Goal: Information Seeking & Learning: Learn about a topic

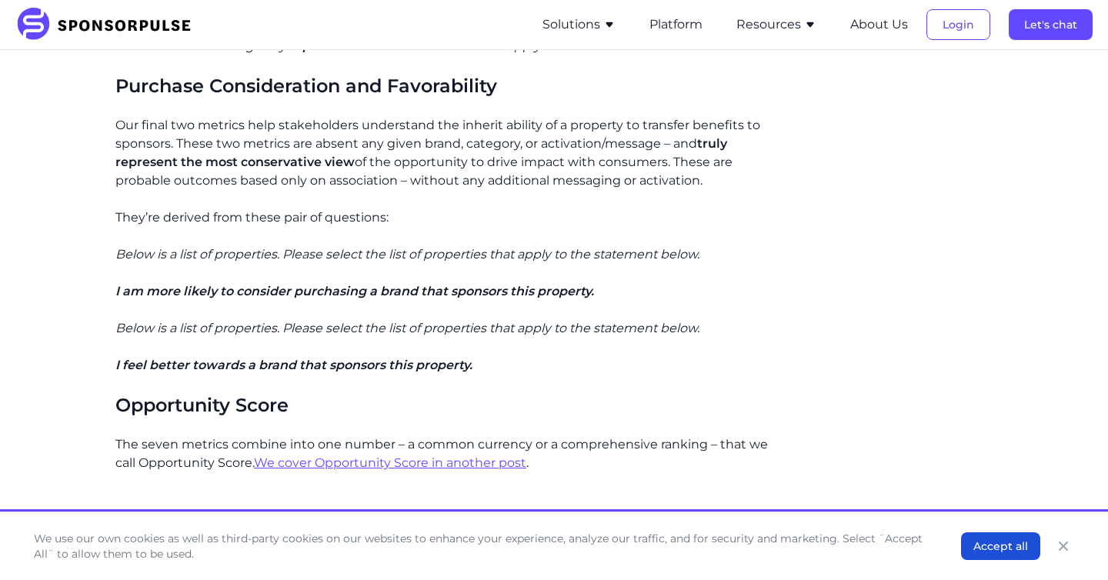
scroll to position [1911, 0]
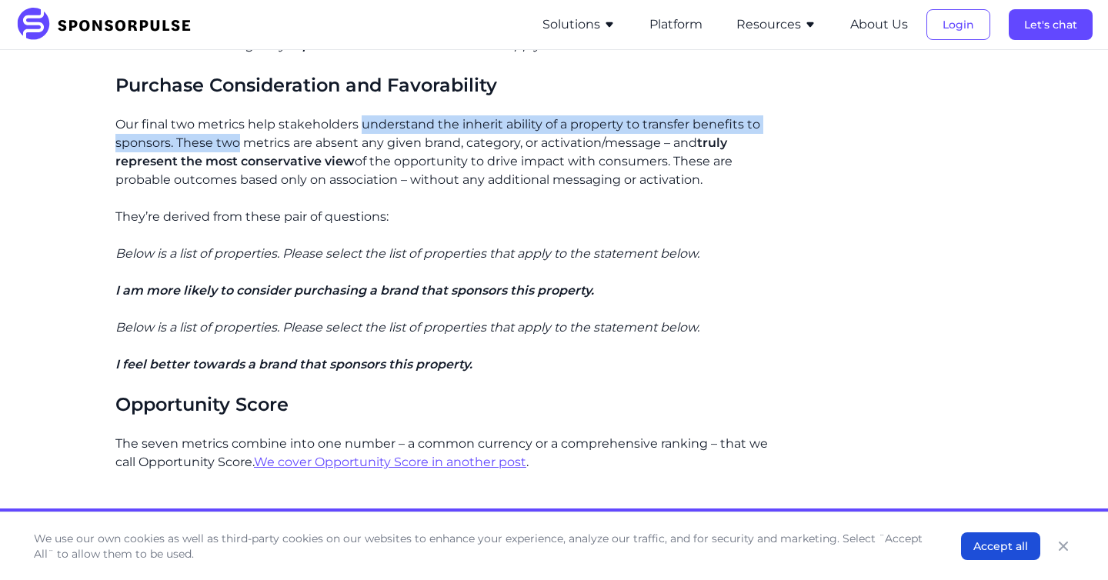
drag, startPoint x: 237, startPoint y: 115, endPoint x: 359, endPoint y: 105, distance: 122.8
click at [359, 115] on p "Our final two metrics help stakeholders understand the inherit ability of a pro…" at bounding box center [442, 152] width 655 height 74
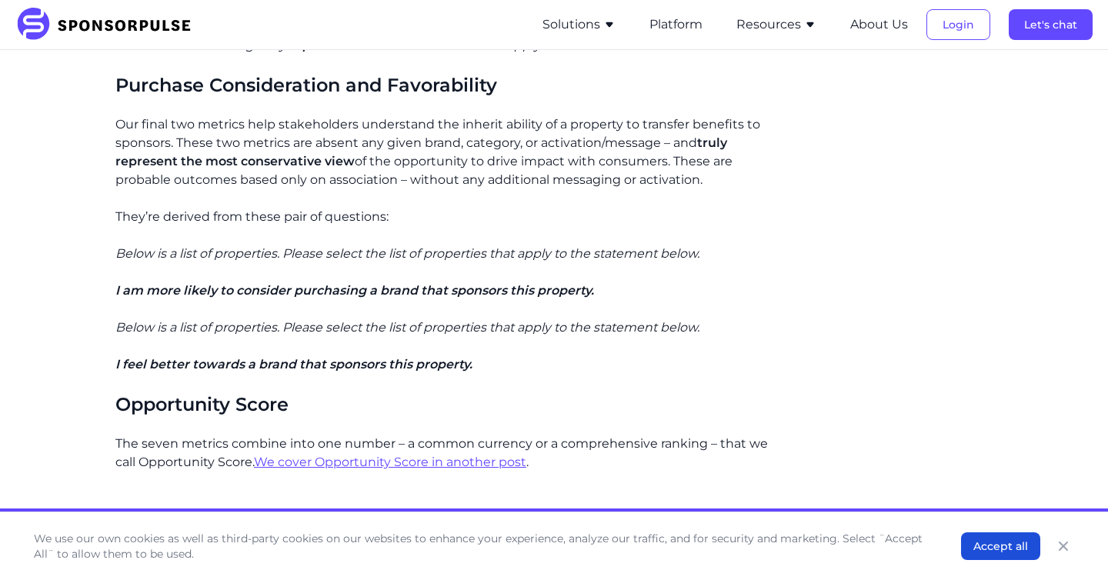
click at [288, 115] on p "Our final two metrics help stakeholders understand the inherit ability of a pro…" at bounding box center [442, 152] width 655 height 74
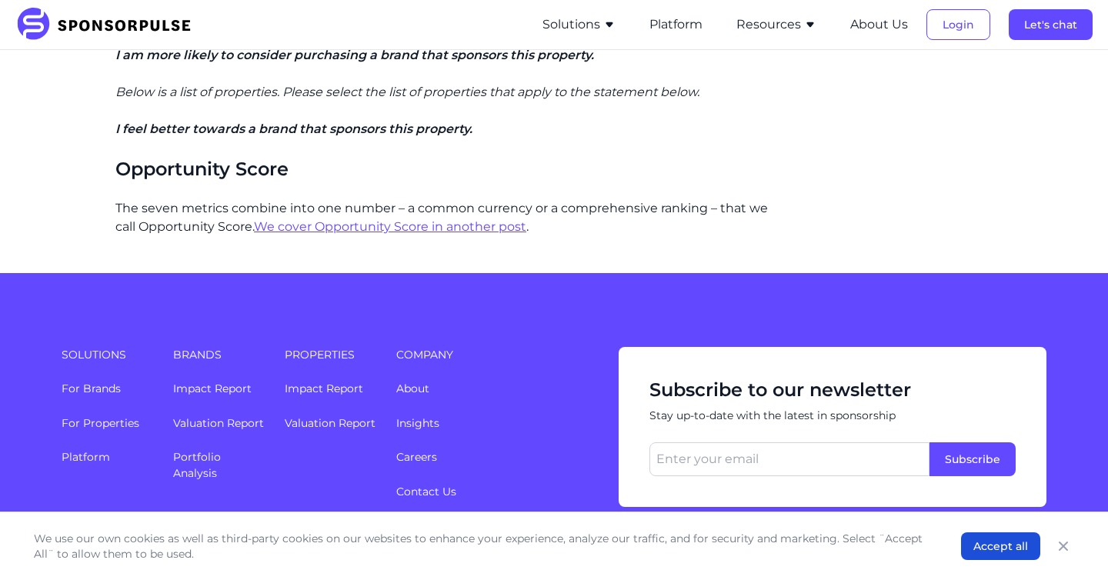
scroll to position [2228, 0]
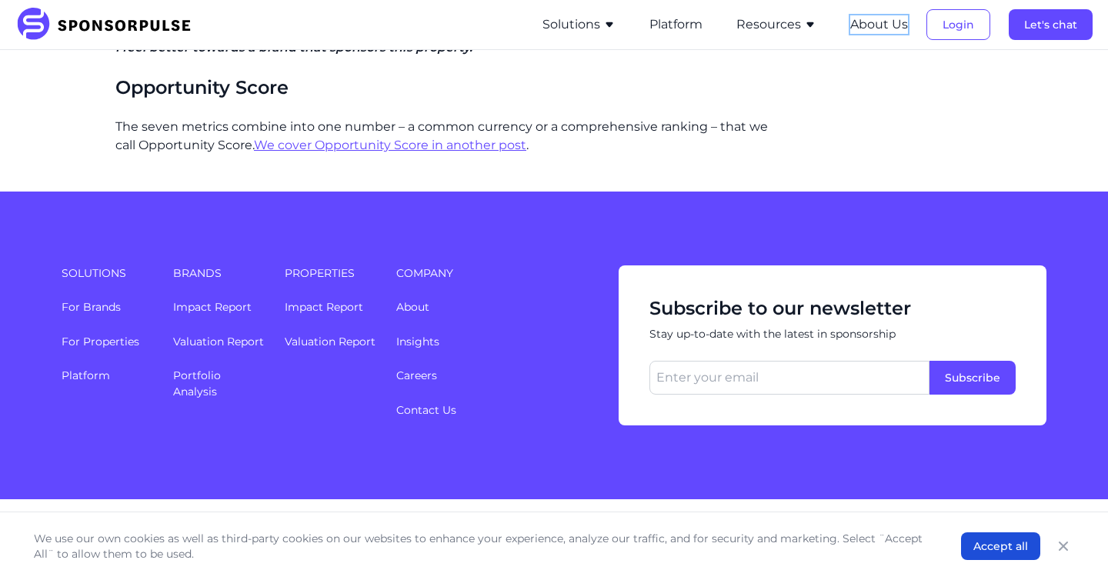
click at [884, 30] on button "About Us" at bounding box center [879, 24] width 58 height 18
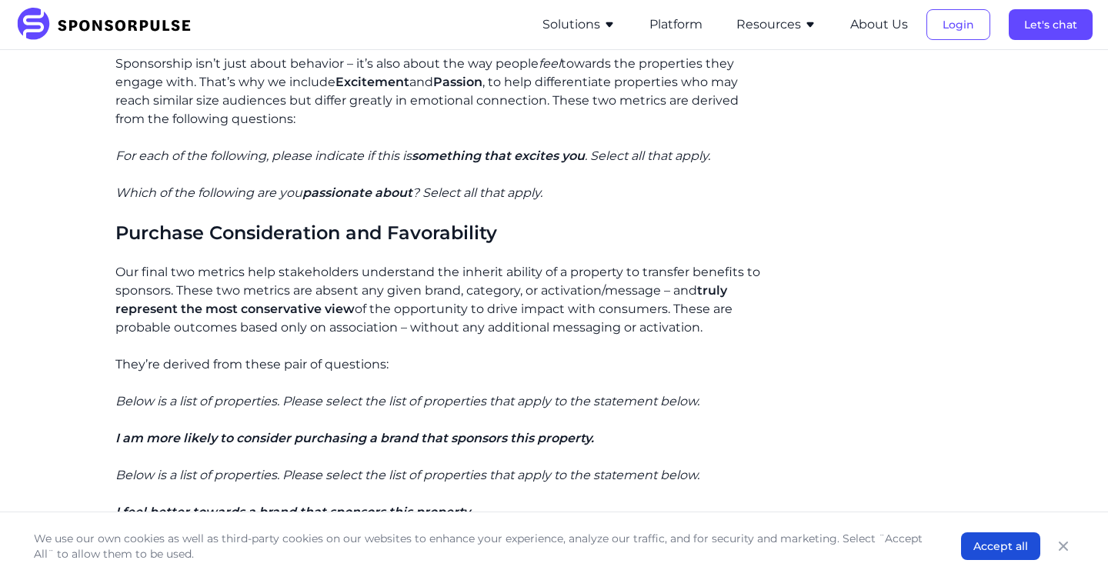
scroll to position [2226, 0]
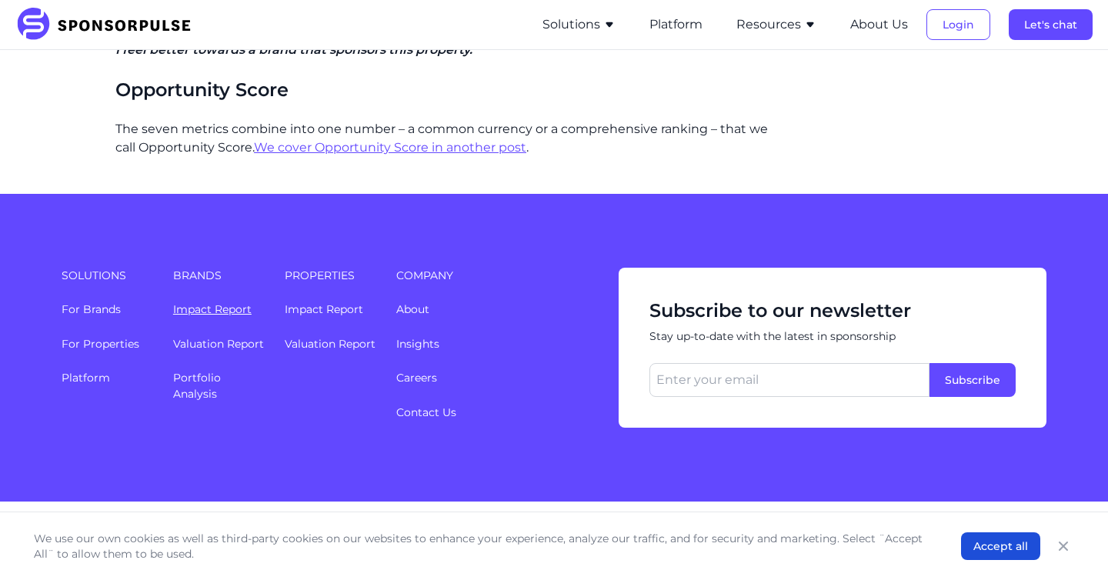
click at [228, 302] on link "Impact Report" at bounding box center [212, 309] width 78 height 14
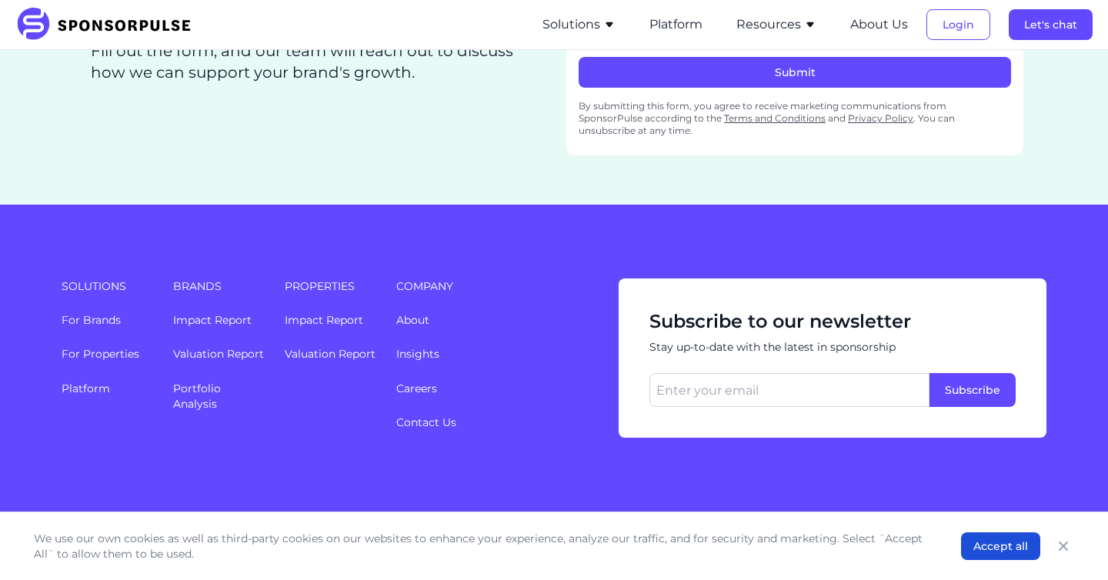
scroll to position [2932, 0]
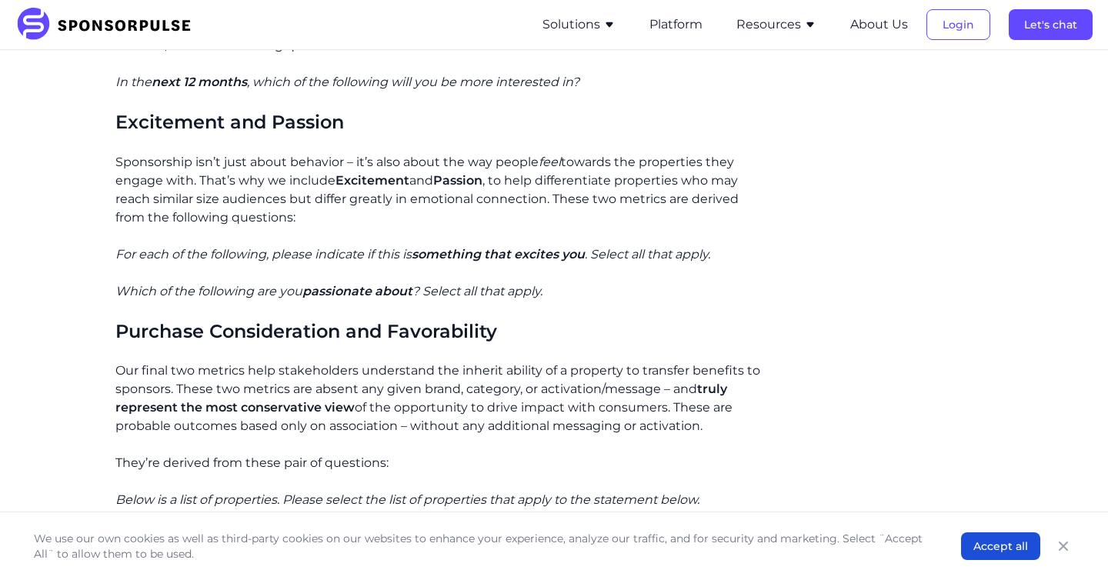
scroll to position [1666, 0]
